Goal: Find specific page/section: Find specific page/section

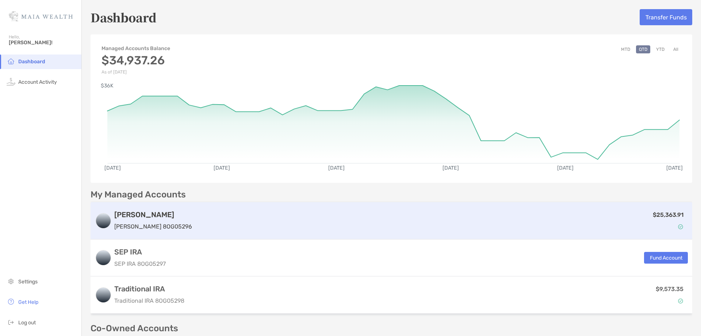
click at [128, 217] on h3 "[PERSON_NAME]" at bounding box center [153, 214] width 78 height 9
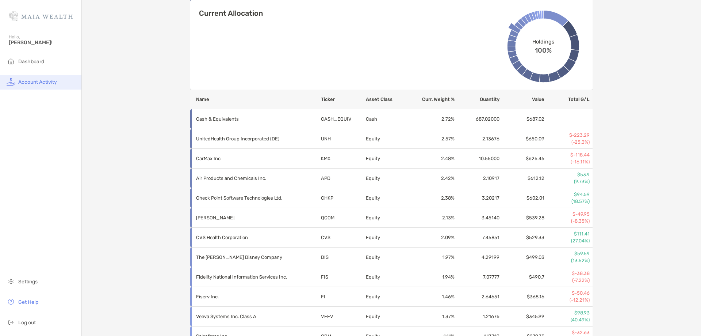
scroll to position [554, 0]
click at [45, 80] on span "Account Activity" at bounding box center [37, 82] width 39 height 6
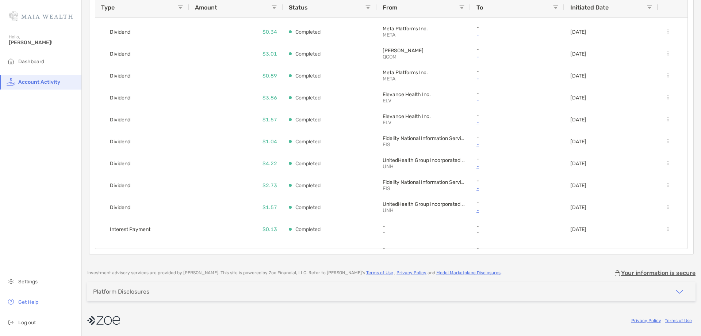
scroll to position [695, 0]
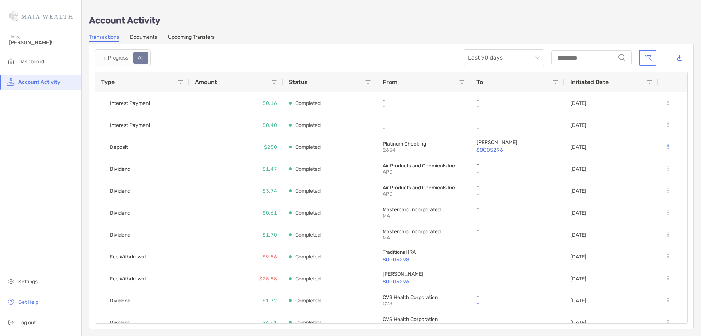
click at [146, 37] on link "Documents" at bounding box center [143, 38] width 27 height 8
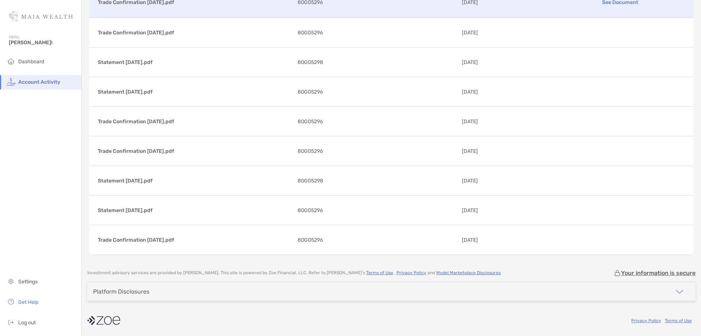
scroll to position [5444, 0]
